Goal: Task Accomplishment & Management: Manage account settings

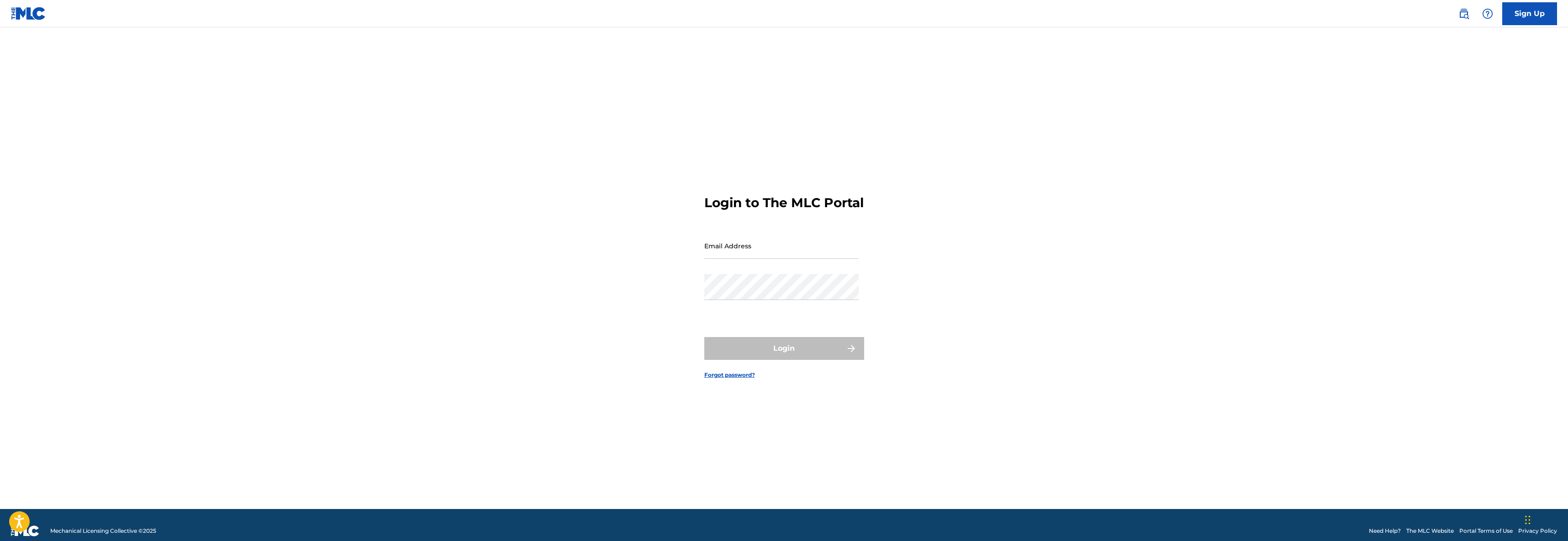
click at [776, 250] on input "Email Address" at bounding box center [782, 246] width 155 height 26
click at [768, 259] on input "[EMAIL_ADDRESS][DOMAIN_NAME]" at bounding box center [782, 246] width 155 height 26
type input "[EMAIL_ADDRESS][DOMAIN_NAME]"
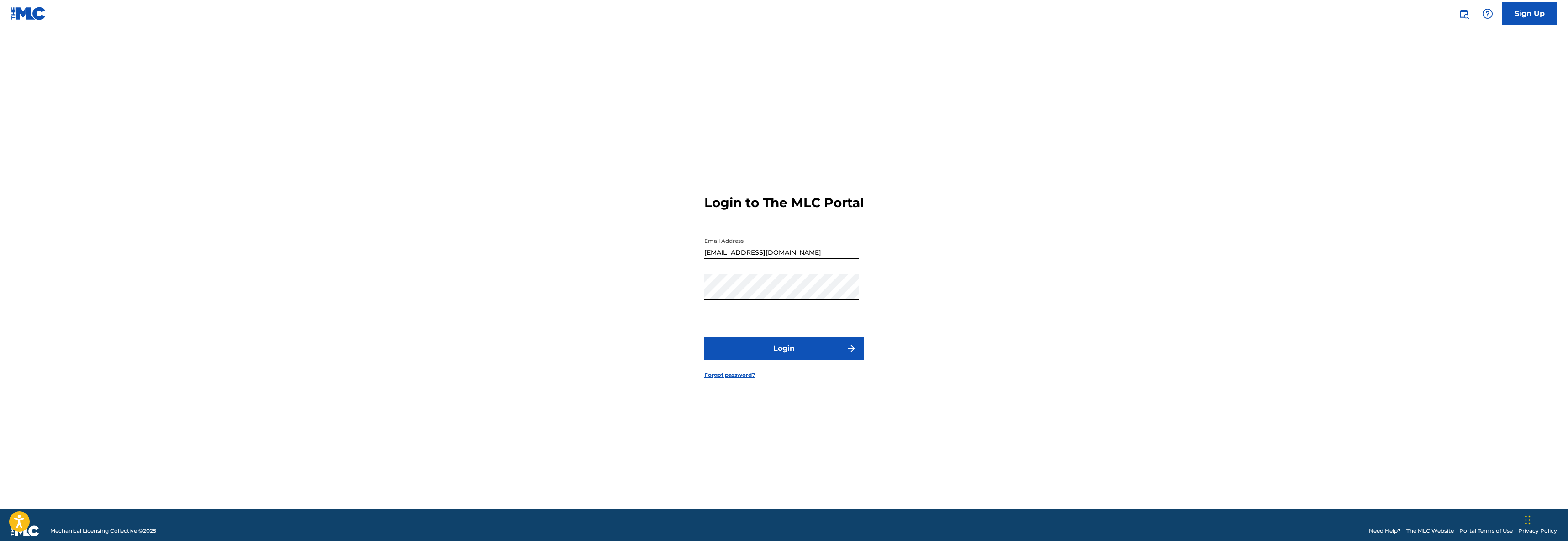
click at [705, 337] on button "Login" at bounding box center [784, 348] width 160 height 23
click at [655, 305] on div "Login to The MLC Portal Email Address [EMAIL_ADDRESS][DOMAIN_NAME] Password Log…" at bounding box center [784, 280] width 640 height 459
click at [705, 337] on button "Login" at bounding box center [784, 348] width 160 height 23
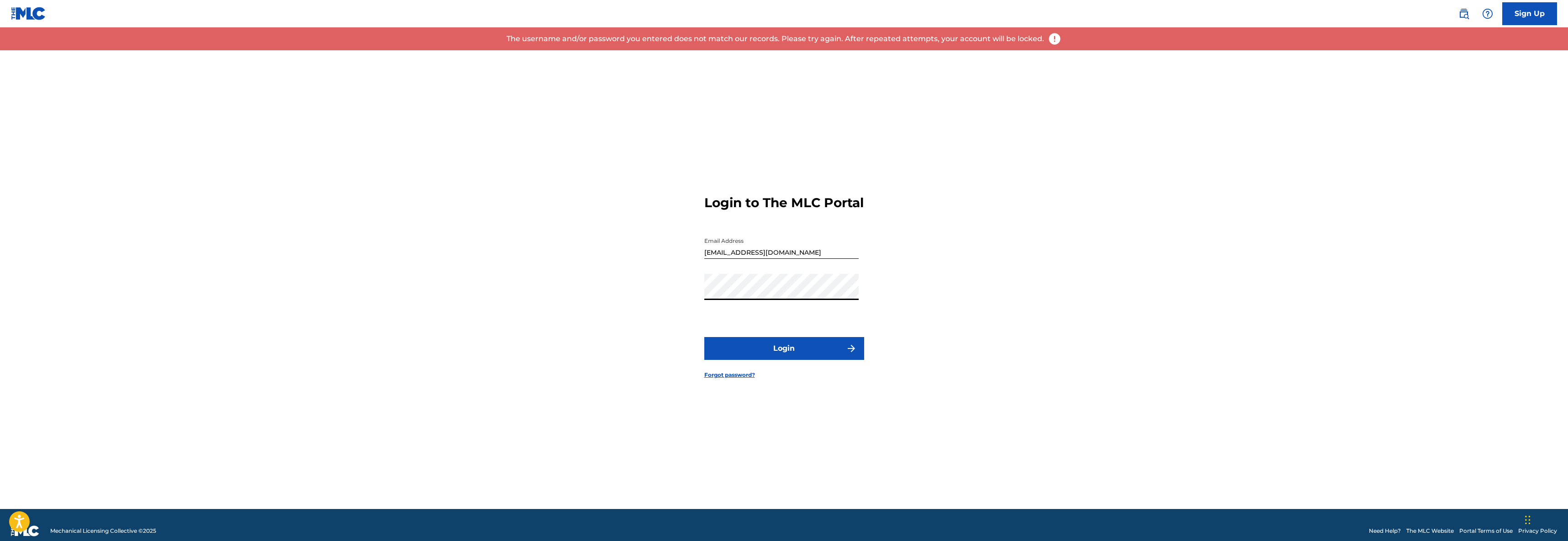
click at [646, 301] on div "Login to The MLC Portal Email Address [EMAIL_ADDRESS][DOMAIN_NAME] Password Log…" at bounding box center [784, 280] width 640 height 459
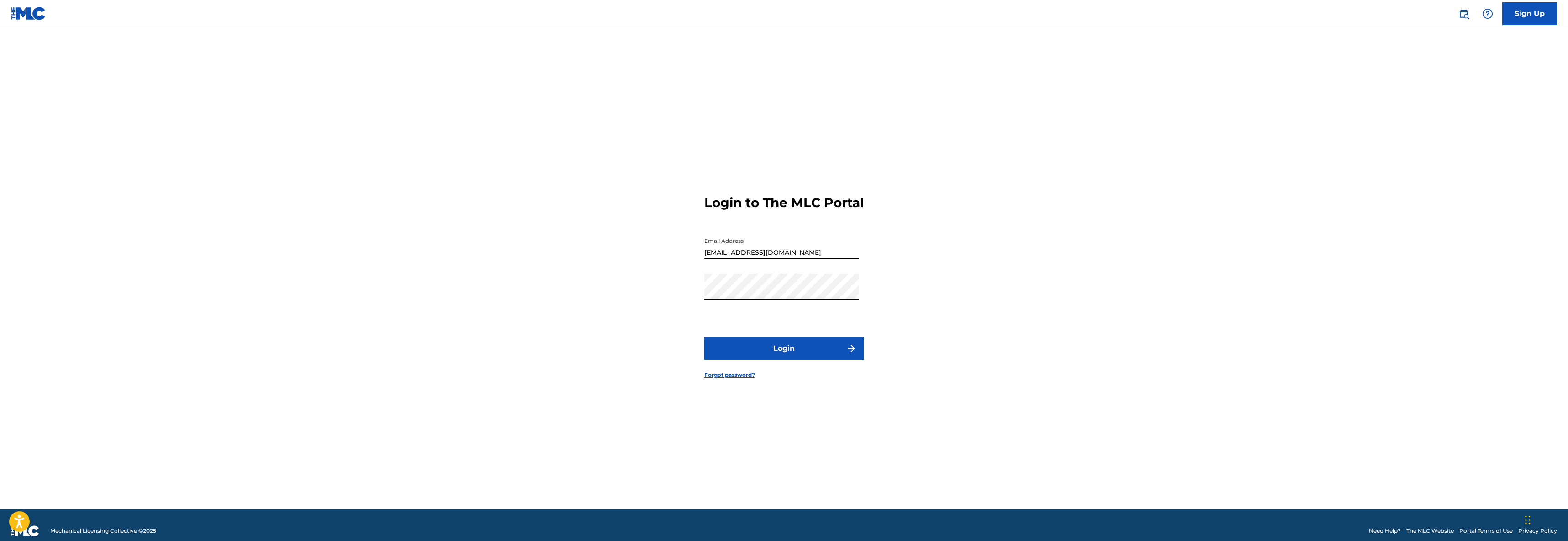
click at [705, 337] on button "Login" at bounding box center [784, 348] width 160 height 23
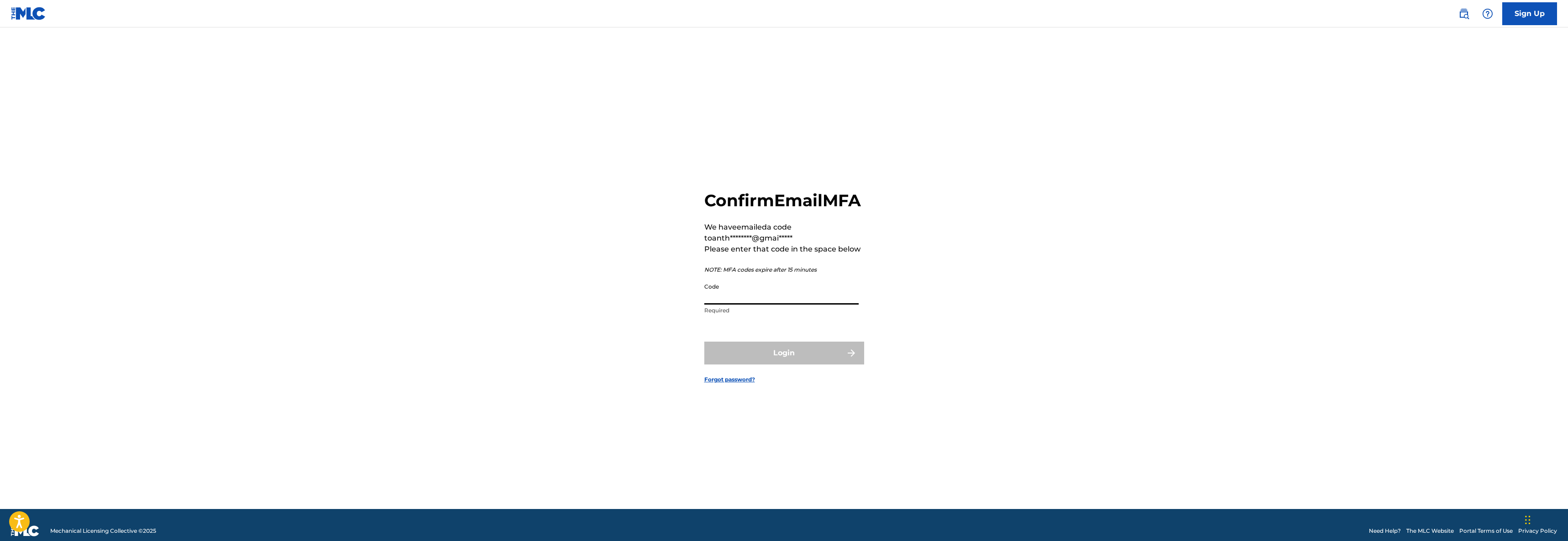
click at [716, 305] on input "Code" at bounding box center [782, 291] width 155 height 26
type input "118765"
click at [705, 341] on button "Login" at bounding box center [784, 353] width 160 height 23
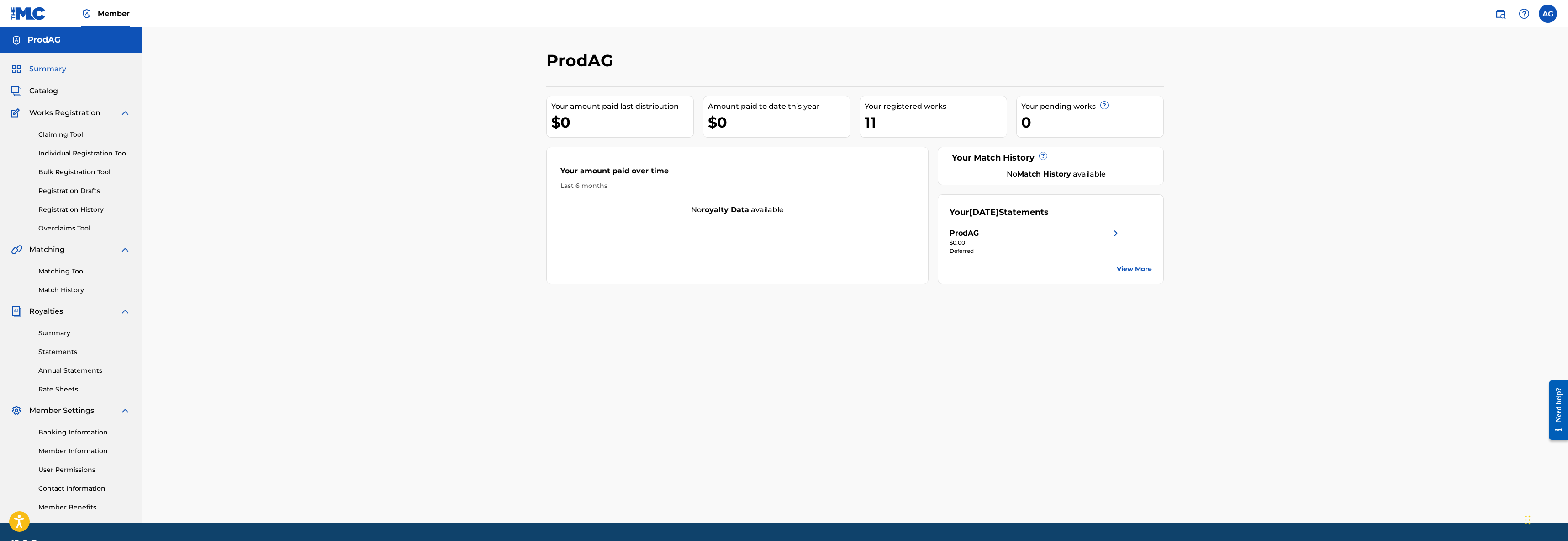
click at [971, 250] on div "Deferred" at bounding box center [1035, 251] width 171 height 8
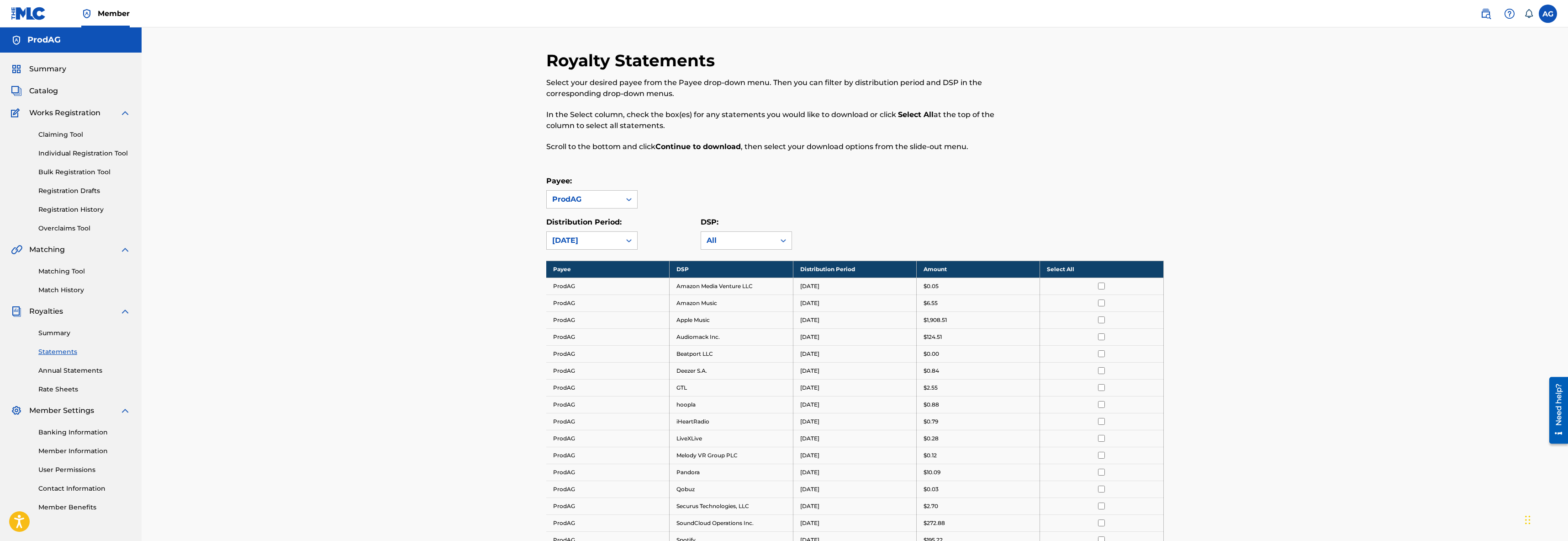
click at [75, 73] on div "Summary" at bounding box center [71, 69] width 120 height 11
click at [55, 69] on span "Summary" at bounding box center [47, 69] width 37 height 11
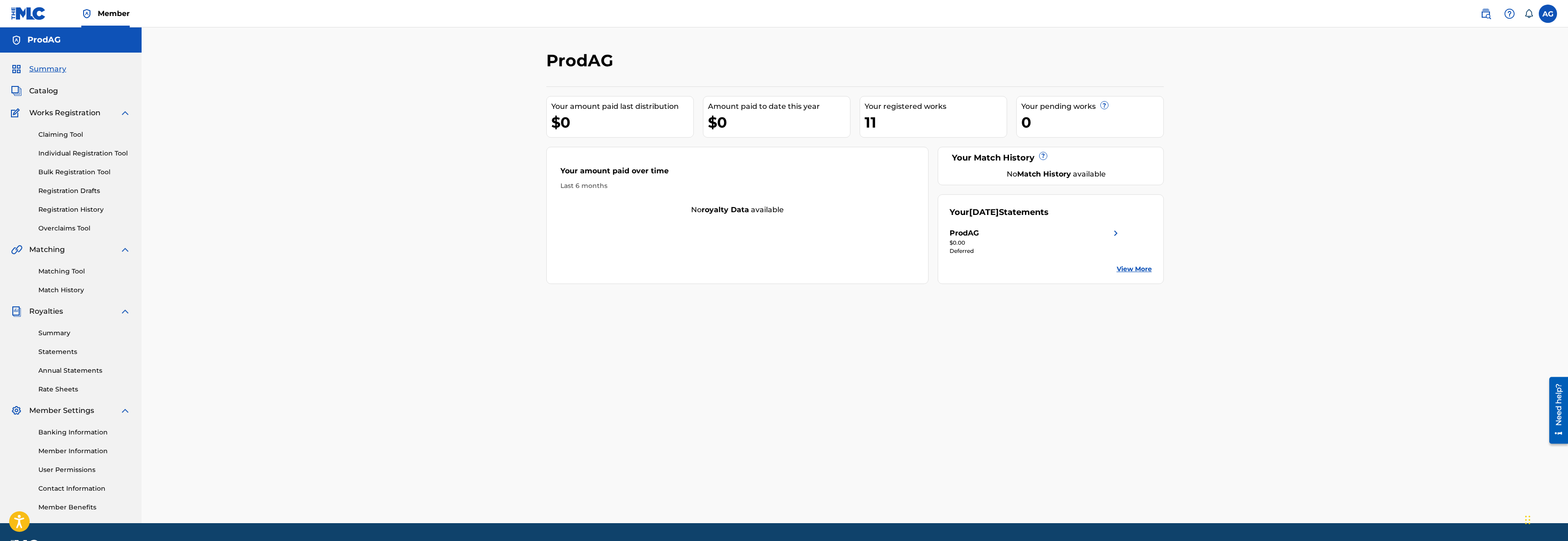
click at [59, 88] on div "Catalog" at bounding box center [71, 91] width 120 height 11
click at [53, 90] on span "Catalog" at bounding box center [44, 91] width 29 height 11
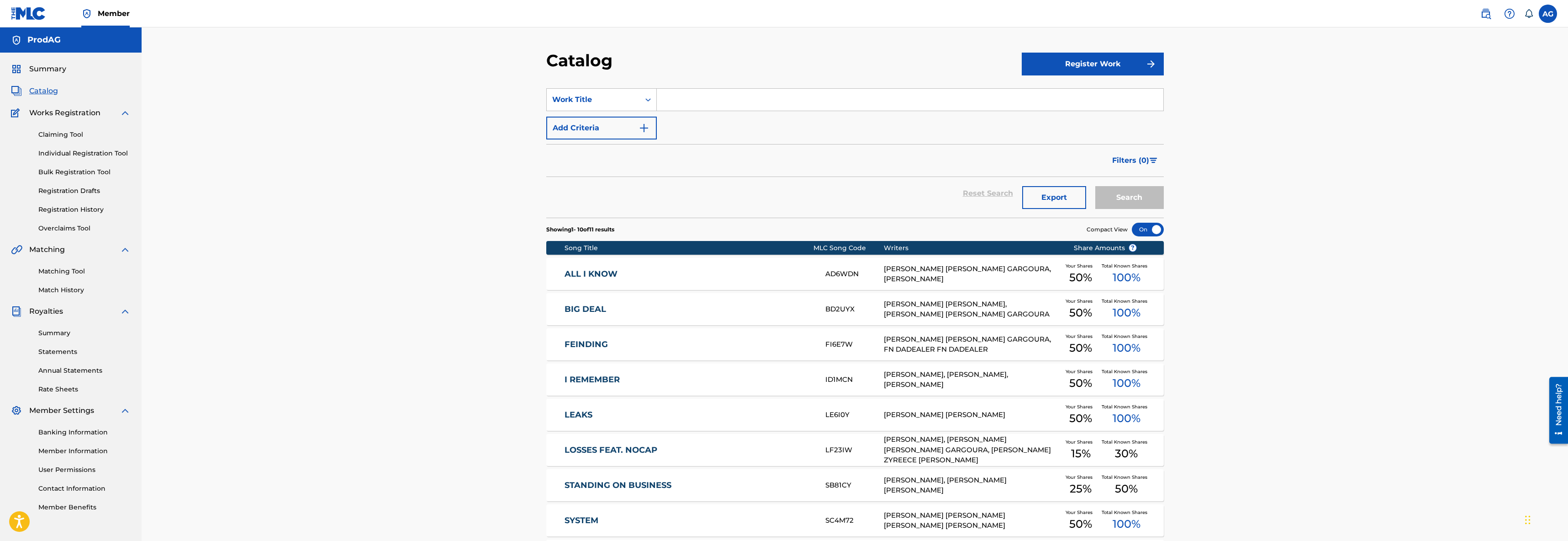
click at [70, 125] on div "Claiming Tool Individual Registration Tool Bulk Registration Tool Registration …" at bounding box center [71, 176] width 120 height 115
click at [69, 134] on link "Claiming Tool" at bounding box center [85, 134] width 92 height 9
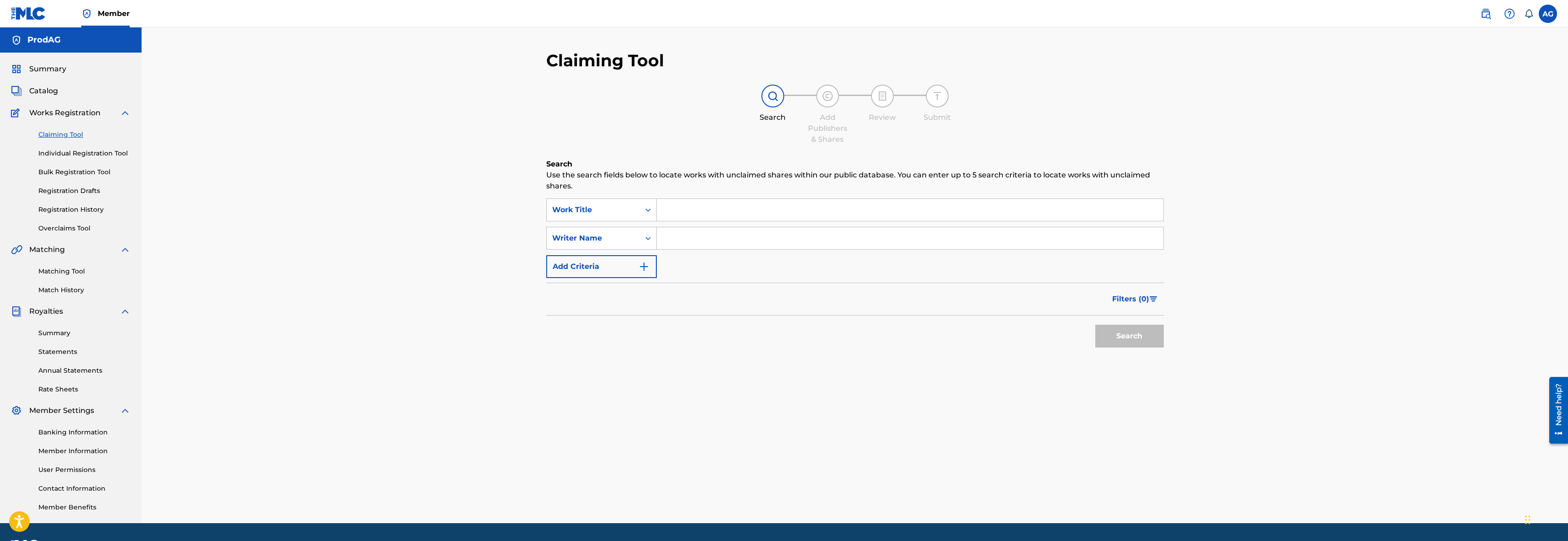
click at [69, 154] on link "Individual Registration Tool" at bounding box center [85, 153] width 92 height 9
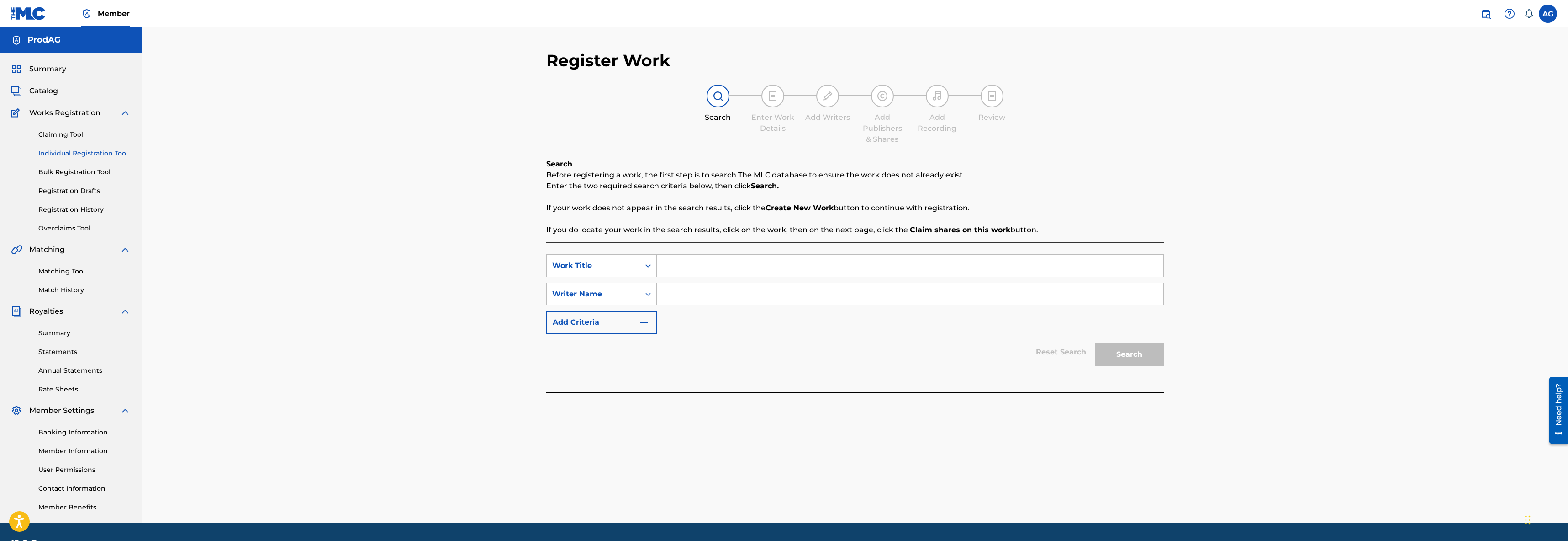
click at [61, 172] on link "Bulk Registration Tool" at bounding box center [85, 172] width 92 height 9
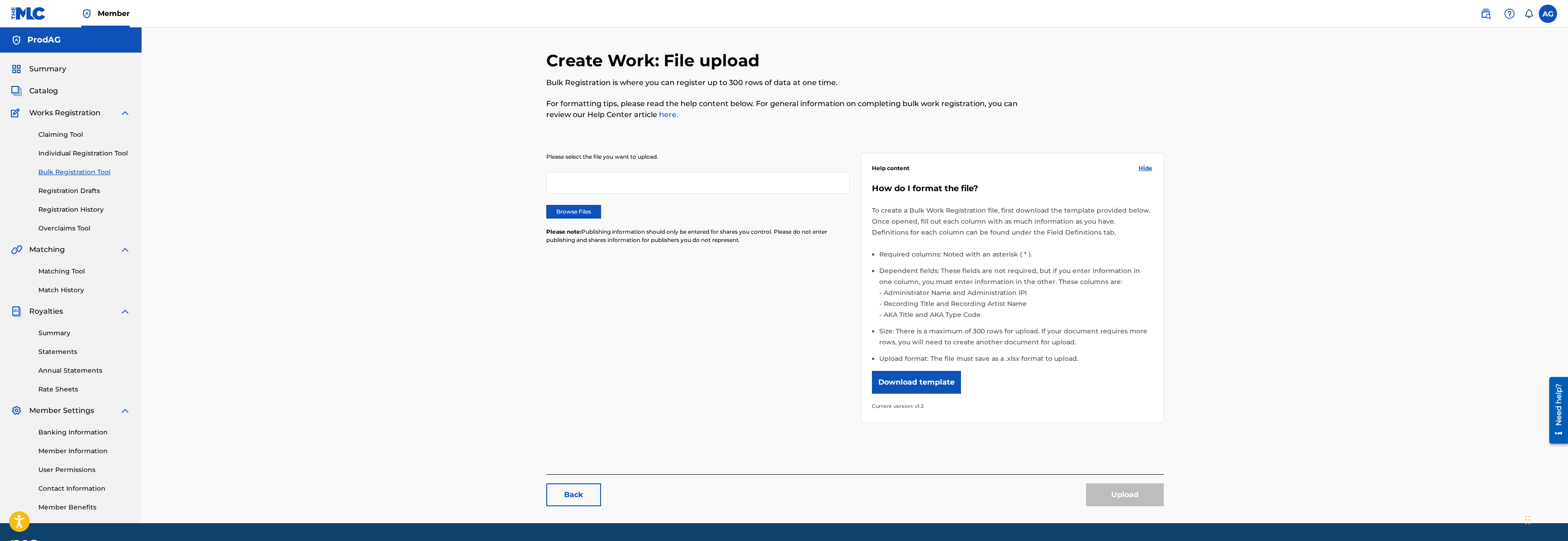
drag, startPoint x: 64, startPoint y: 188, endPoint x: 57, endPoint y: 175, distance: 14.8
click at [63, 188] on link "Registration Drafts" at bounding box center [85, 190] width 92 height 9
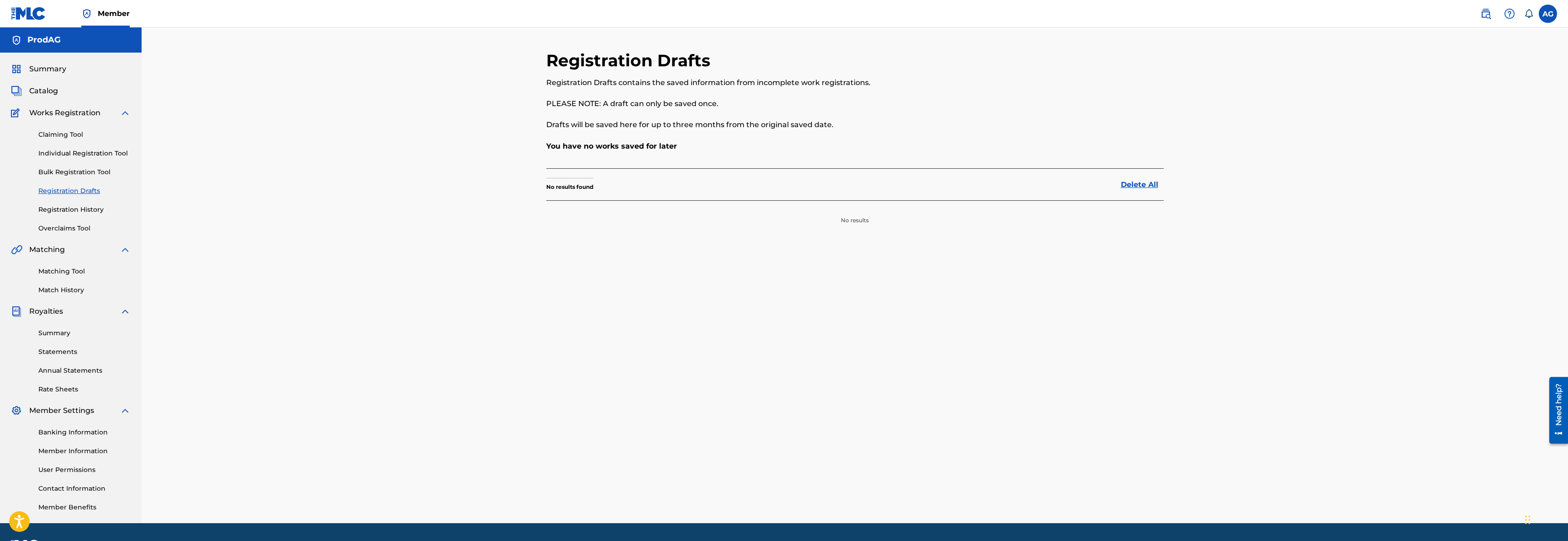
click at [42, 64] on span "Summary" at bounding box center [47, 69] width 37 height 11
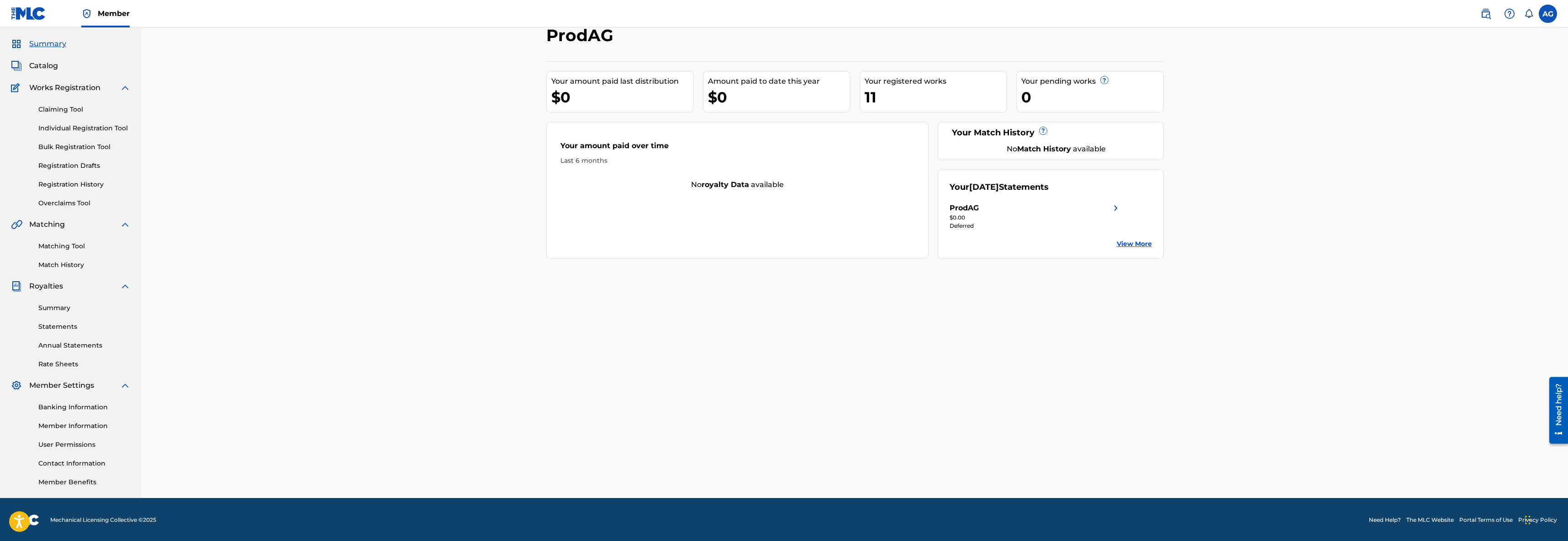
scroll to position [26, 0]
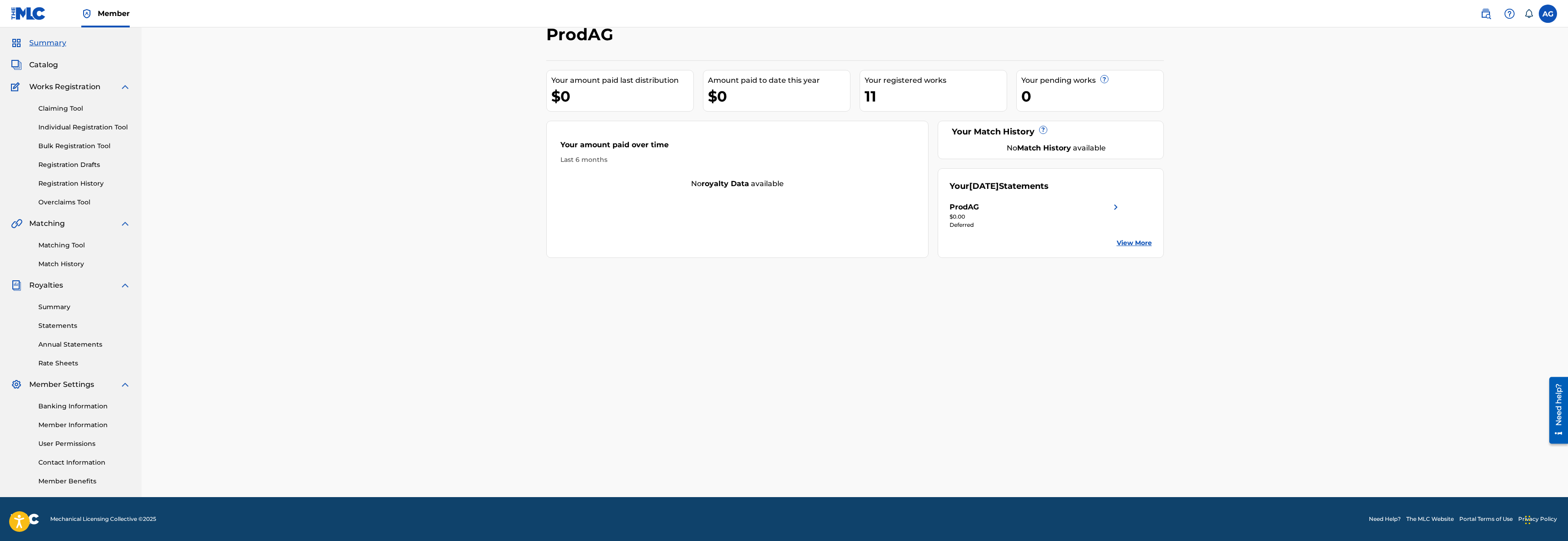
click at [53, 408] on link "Banking Information" at bounding box center [85, 406] width 92 height 9
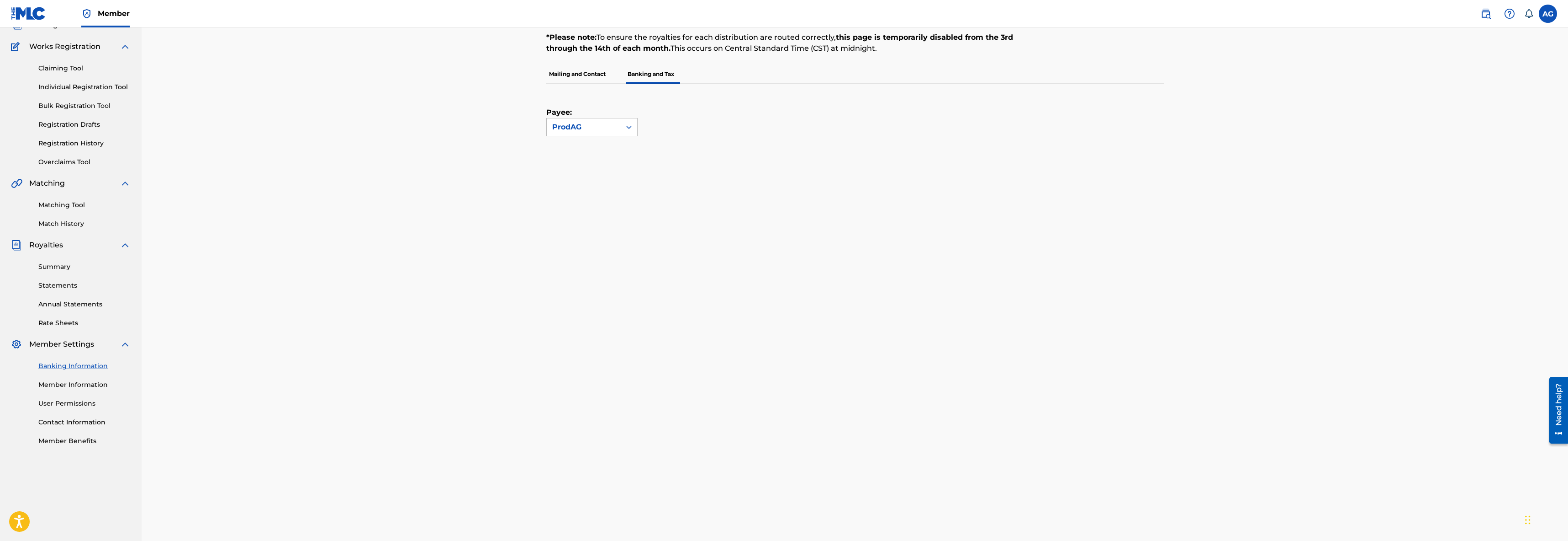
scroll to position [47, 0]
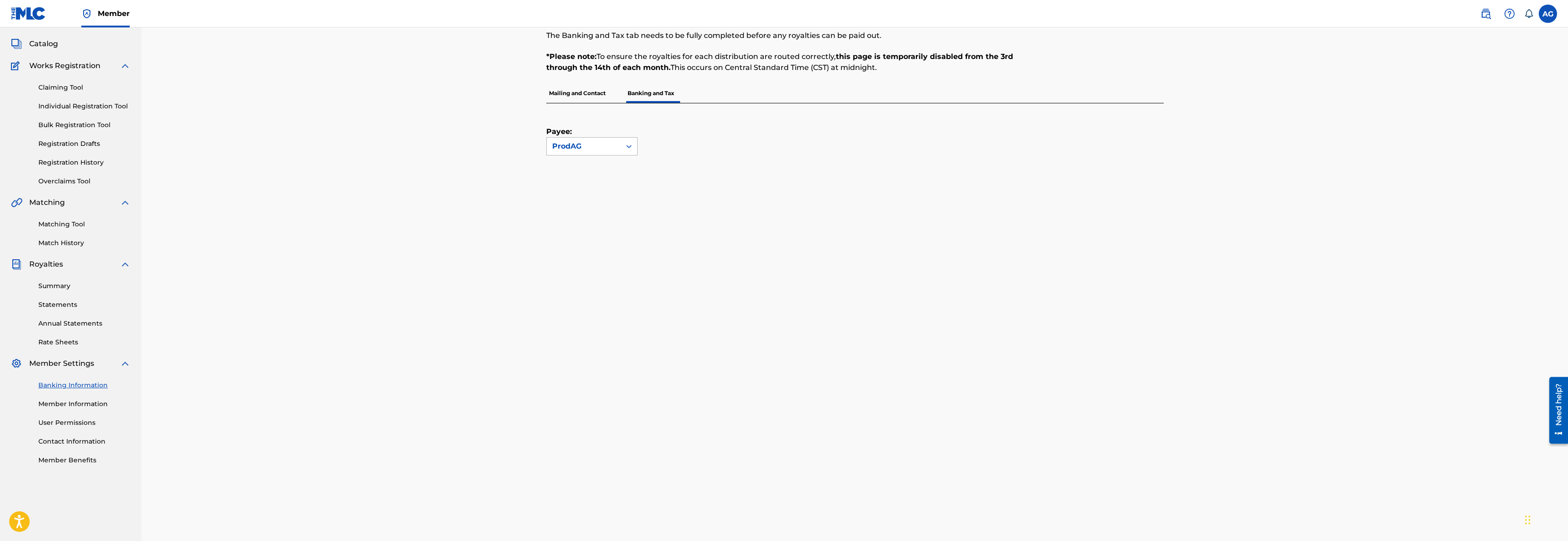
click at [605, 144] on div "ProdAG" at bounding box center [584, 147] width 63 height 11
click at [514, 184] on div "Banking and Tax The Banking and Tax tab needs to be fully completed before any …" at bounding box center [855, 332] width 1426 height 704
click at [572, 94] on p "Mailing and Contact" at bounding box center [577, 93] width 62 height 19
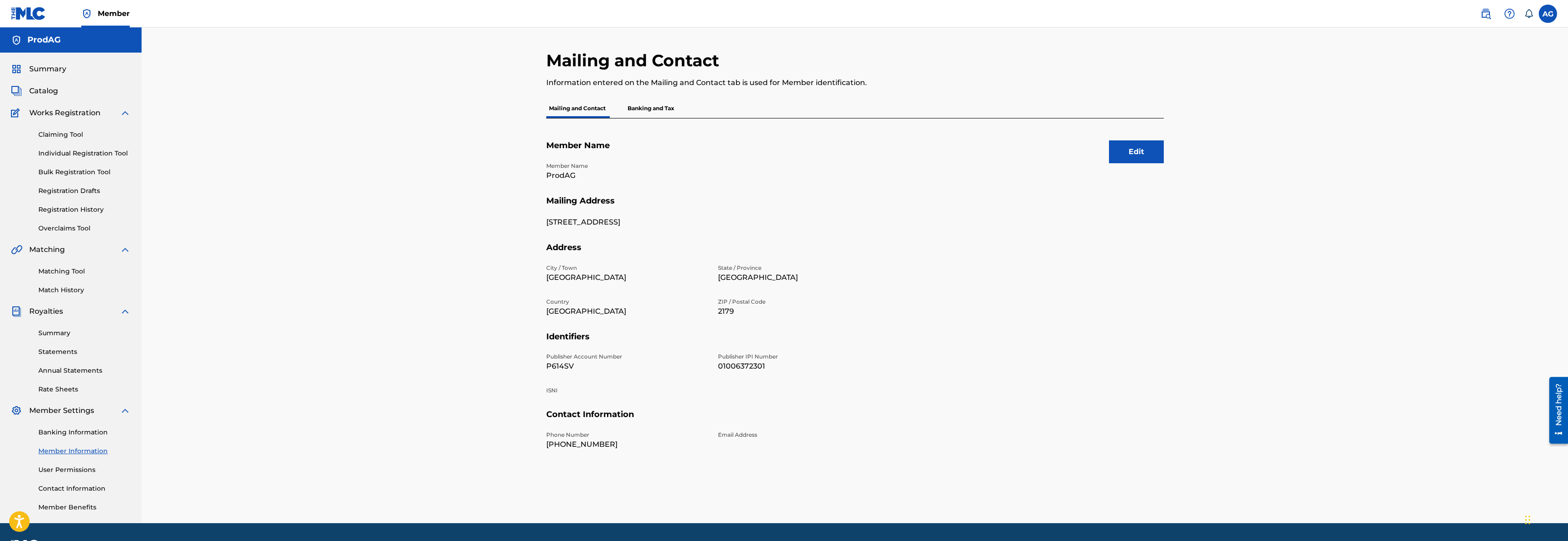
click at [638, 104] on p "Banking and Tax" at bounding box center [651, 108] width 52 height 19
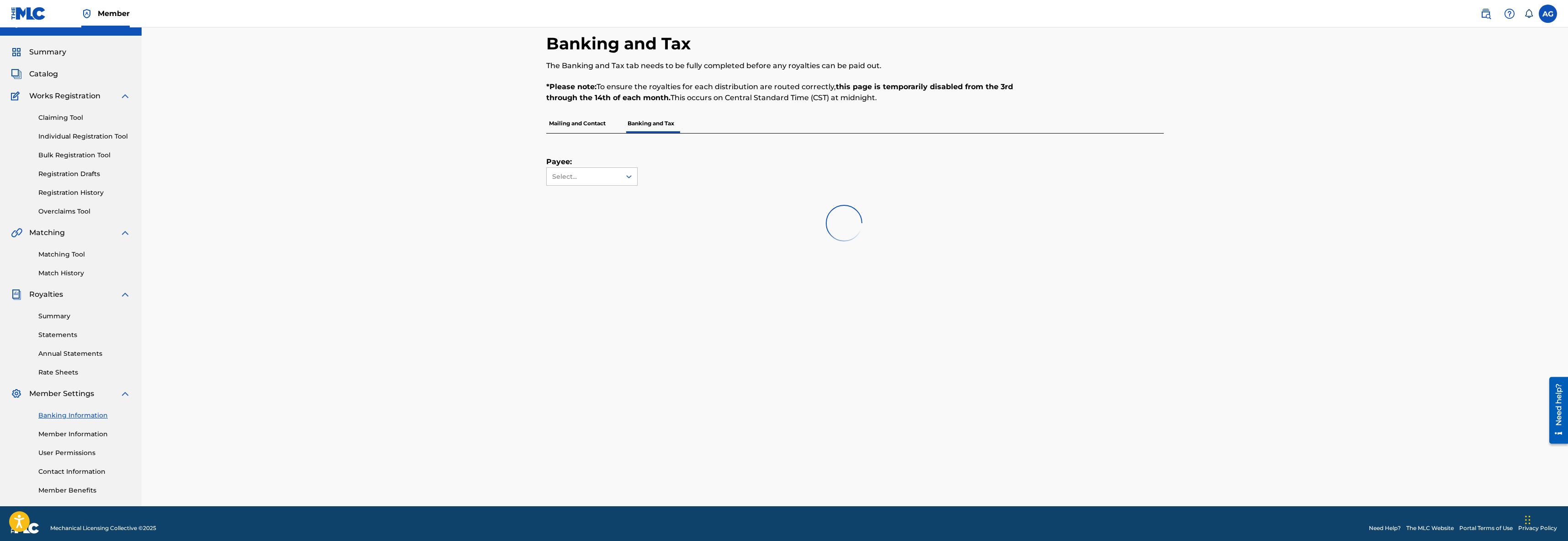
scroll to position [17, 0]
